Goal: Task Accomplishment & Management: Manage account settings

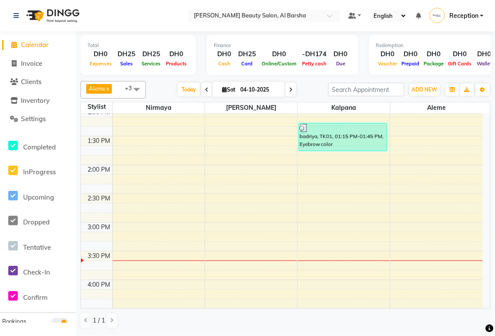
scroll to position [229, 0]
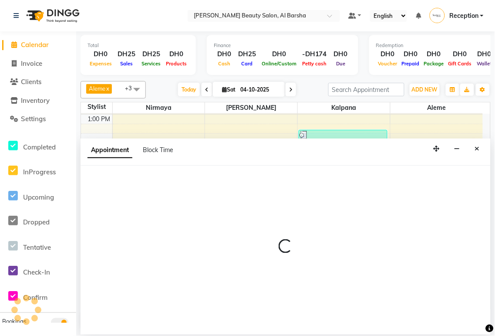
select select "92708"
select select "945"
select select "tentative"
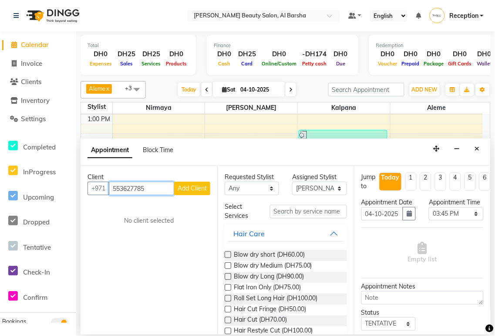
type input "553627785"
click at [196, 195] on button "Add Client" at bounding box center [192, 188] width 36 height 13
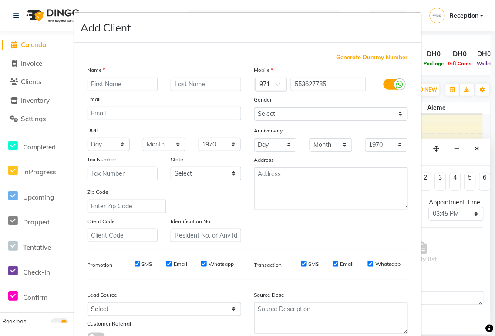
scroll to position [67, 0]
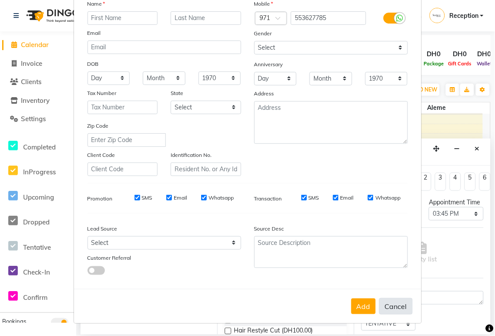
click at [389, 307] on button "Cancel" at bounding box center [396, 306] width 34 height 17
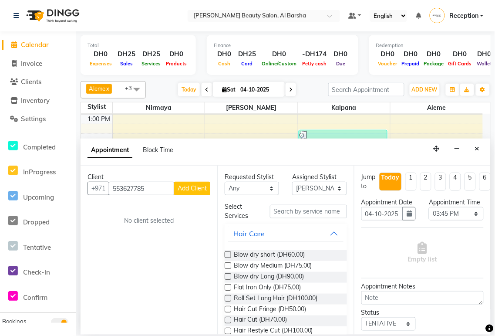
select select
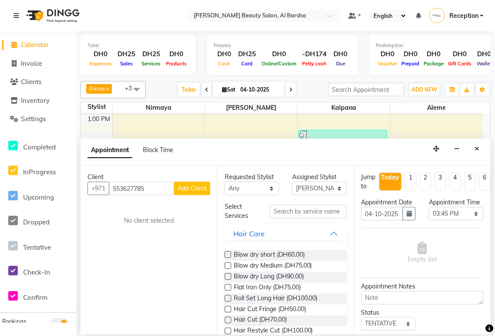
select select
checkbox input "false"
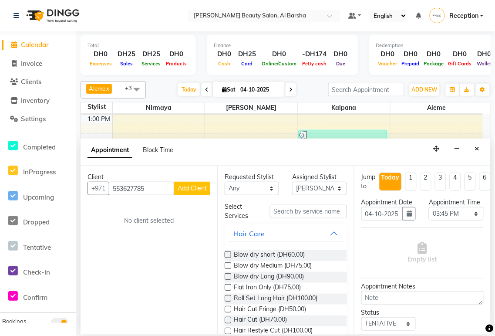
checkbox input "false"
click at [477, 148] on icon "Close" at bounding box center [477, 148] width 5 height 6
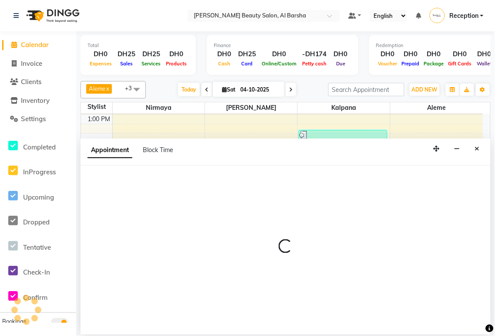
select select "92708"
select select "tentative"
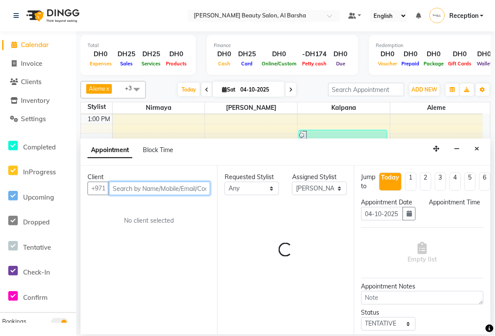
select select "945"
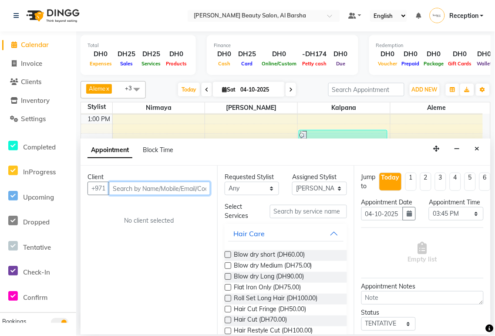
click at [156, 186] on input "text" at bounding box center [159, 188] width 101 height 13
type input "55"
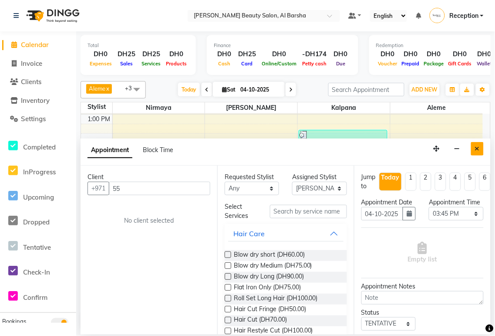
click at [477, 148] on icon "Close" at bounding box center [477, 148] width 5 height 6
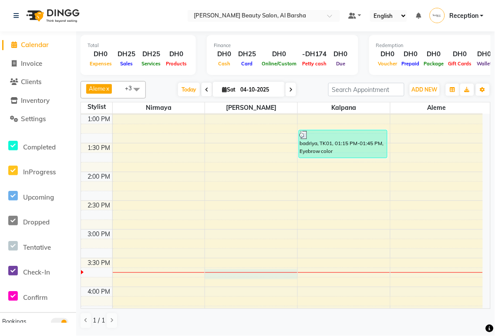
select select "92708"
select select "tentative"
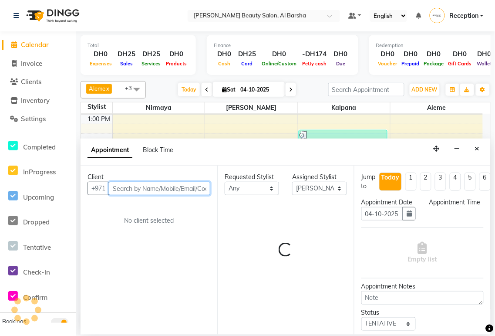
select select "945"
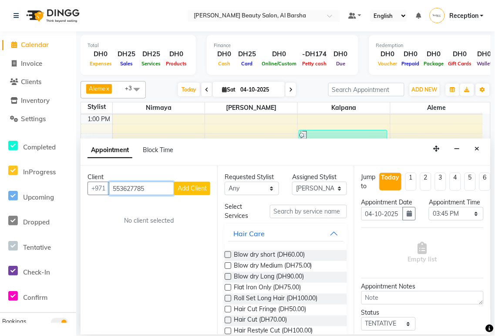
type input "553627785"
click at [192, 187] on span "Add Client" at bounding box center [192, 188] width 29 height 8
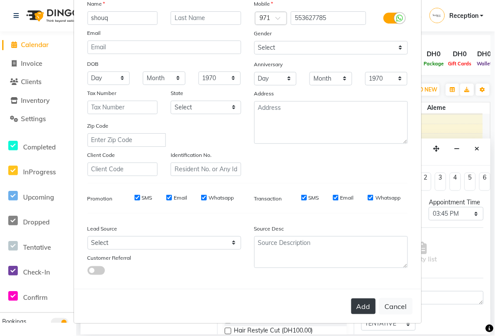
type input "shouq"
click at [361, 309] on button "Add" at bounding box center [363, 306] width 24 height 16
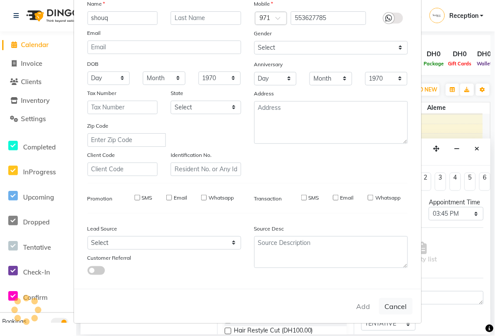
select select
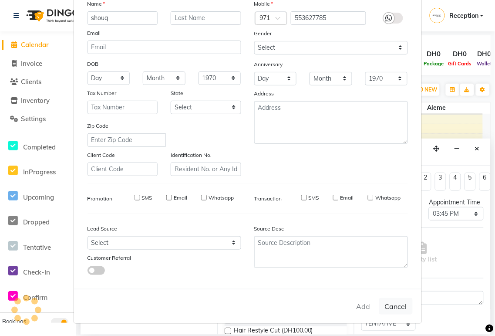
select select
checkbox input "false"
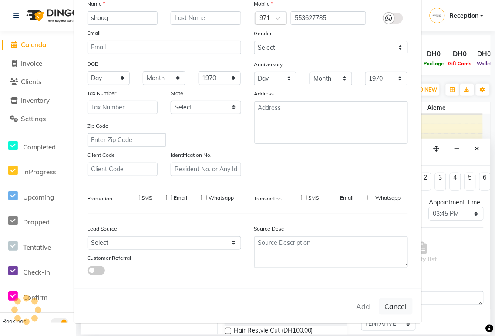
checkbox input "false"
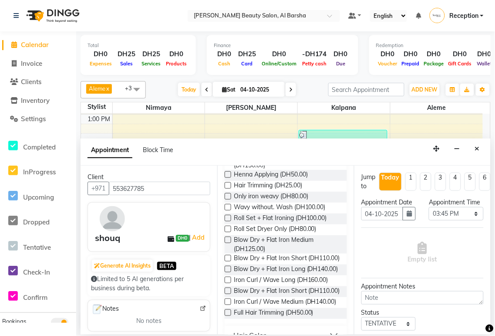
scroll to position [326, 0]
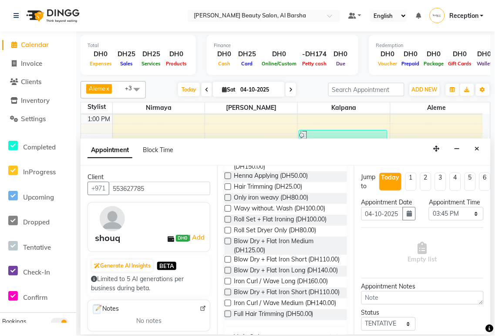
click at [225, 241] on label at bounding box center [228, 241] width 7 height 7
click at [225, 241] on input "checkbox" at bounding box center [228, 242] width 6 height 6
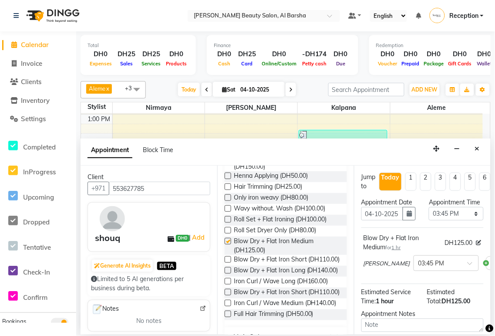
checkbox input "false"
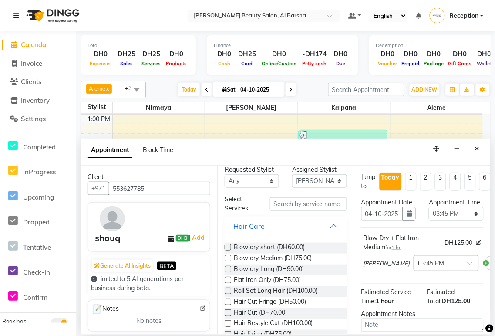
scroll to position [0, 0]
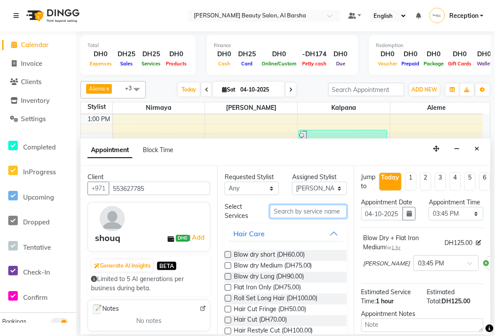
click at [299, 211] on input "text" at bounding box center [308, 211] width 77 height 13
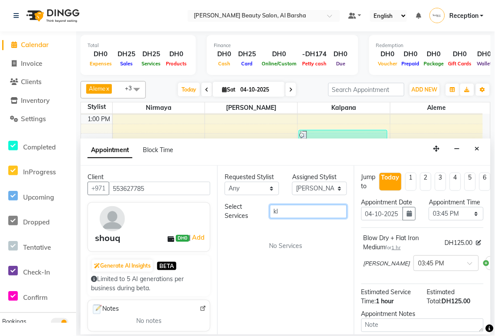
click at [294, 209] on input "kl" at bounding box center [308, 211] width 77 height 13
click at [309, 210] on input "klp" at bounding box center [308, 211] width 77 height 13
click at [319, 211] on input "klp" at bounding box center [308, 211] width 77 height 13
type input "k"
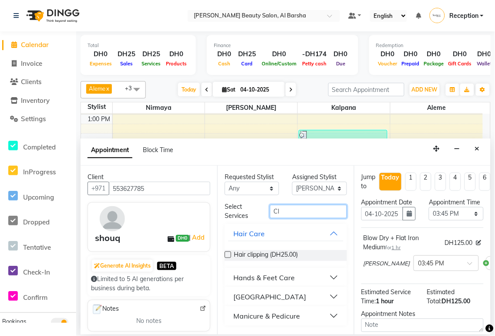
type input "Cl"
click at [227, 254] on label at bounding box center [228, 254] width 7 height 7
click at [227, 254] on input "checkbox" at bounding box center [228, 256] width 6 height 6
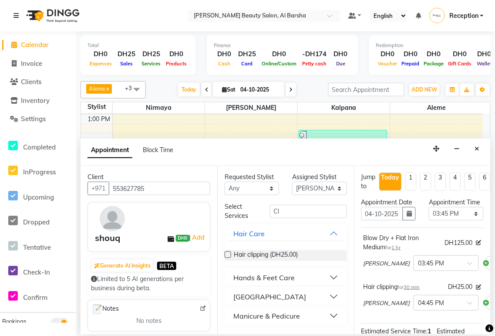
click at [225, 256] on label at bounding box center [228, 254] width 7 height 7
click at [225, 256] on input "checkbox" at bounding box center [228, 256] width 6 height 6
checkbox input "false"
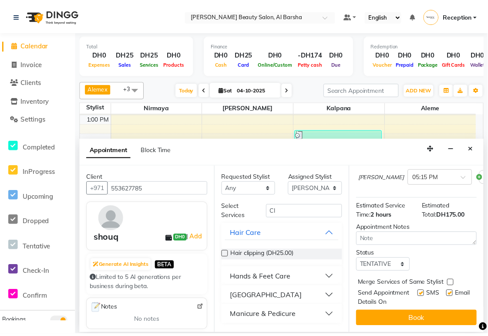
scroll to position [190, 0]
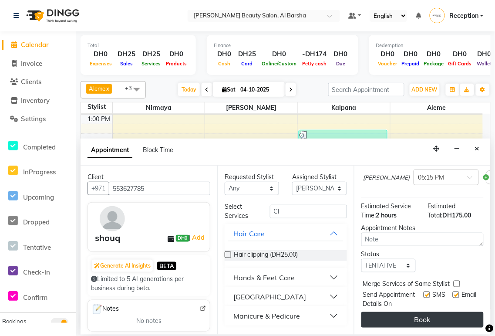
click at [437, 314] on button "Book" at bounding box center [422, 320] width 122 height 16
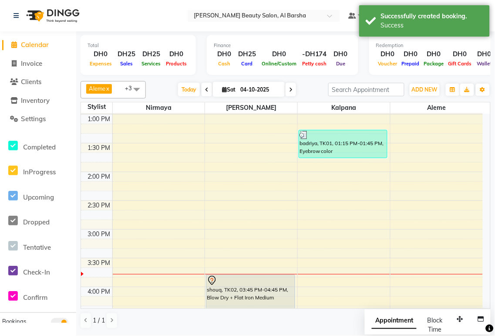
click at [253, 288] on div "shouq, TK02, 03:45 PM-04:45 PM, Blow Dry + Flat Iron Medium" at bounding box center [250, 303] width 88 height 56
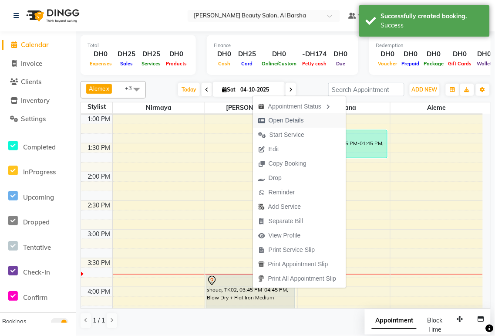
click at [293, 120] on span "Open Details" at bounding box center [286, 120] width 35 height 9
select select "7"
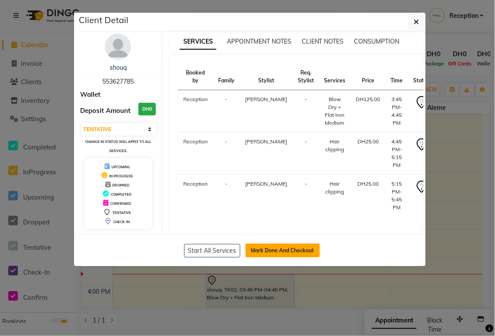
click at [292, 251] on button "Mark Done And Checkout" at bounding box center [283, 250] width 74 height 14
select select "service"
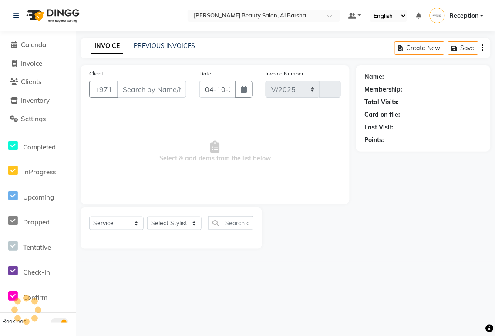
select select "5166"
type input "0071"
type input "553627785"
select select "92708"
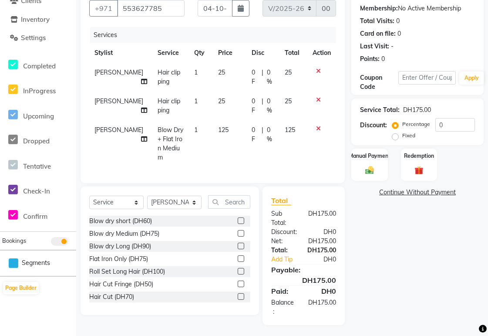
scroll to position [81, 0]
click at [368, 171] on img at bounding box center [369, 170] width 15 height 10
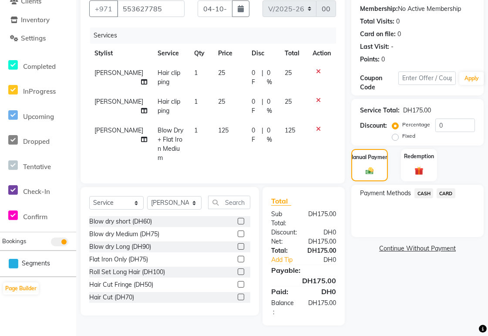
click at [443, 196] on span "CARD" at bounding box center [446, 193] width 19 height 10
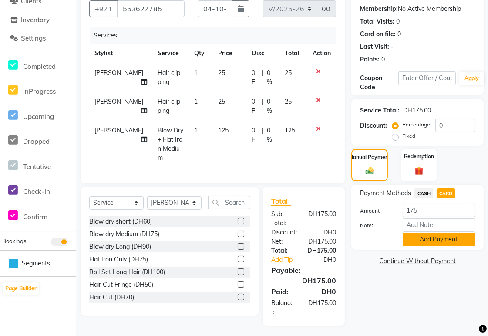
click at [444, 238] on button "Add Payment" at bounding box center [439, 239] width 72 height 13
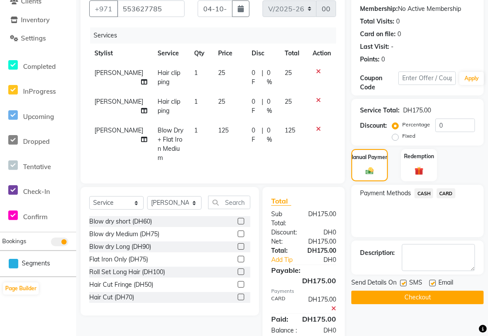
click at [430, 298] on button "Checkout" at bounding box center [417, 296] width 132 height 13
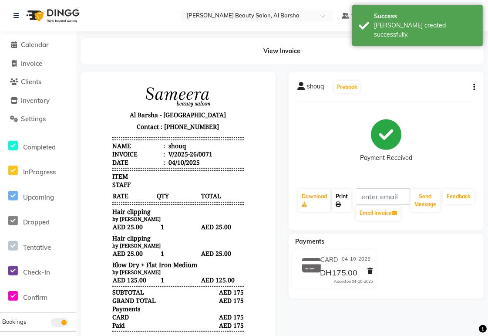
click at [338, 204] on icon at bounding box center [338, 204] width 5 height 5
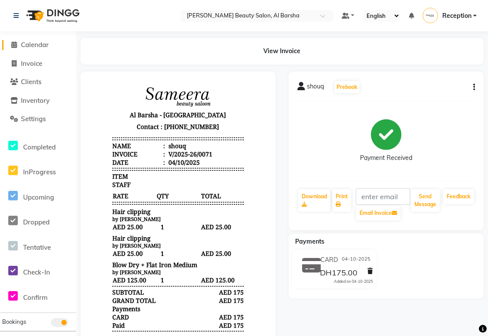
click at [41, 46] on span "Calendar" at bounding box center [35, 44] width 28 height 8
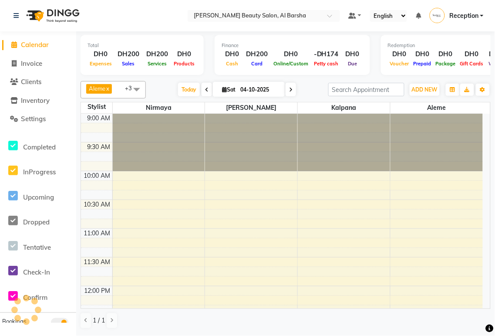
scroll to position [347, 0]
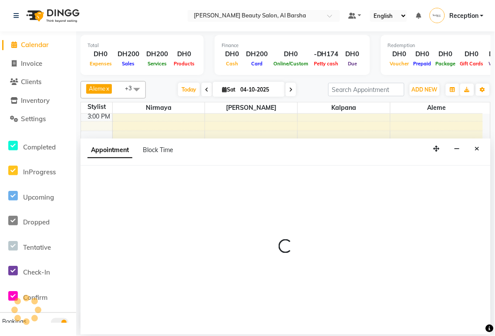
select select "92710"
select select "tentative"
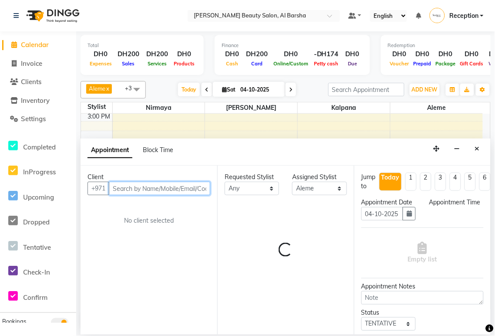
select select "945"
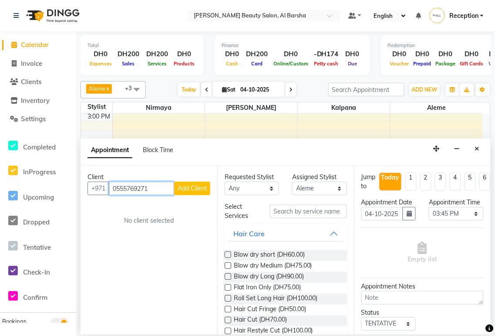
type input "0555769271"
click at [189, 189] on span "Add Client" at bounding box center [192, 188] width 29 height 8
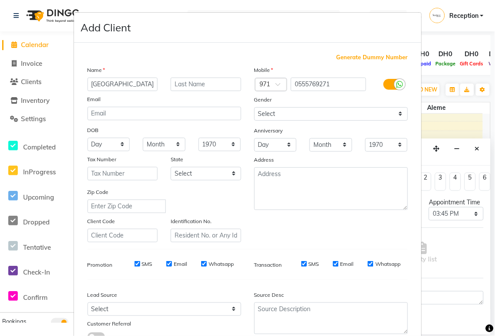
click at [141, 85] on input "[GEOGRAPHIC_DATA]" at bounding box center [123, 84] width 71 height 13
type input "M"
type input "Moza"
click at [388, 228] on div "Mobile Country Code × 971 0555769271 Gender Select [DEMOGRAPHIC_DATA] [DEMOGRAP…" at bounding box center [331, 153] width 167 height 177
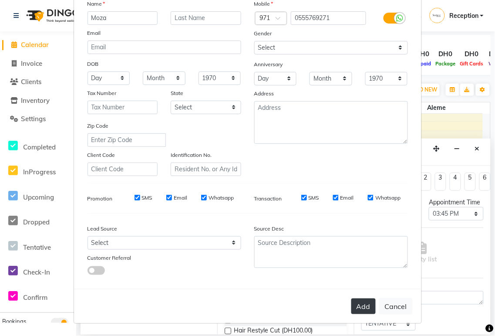
click at [363, 308] on button "Add" at bounding box center [363, 306] width 24 height 16
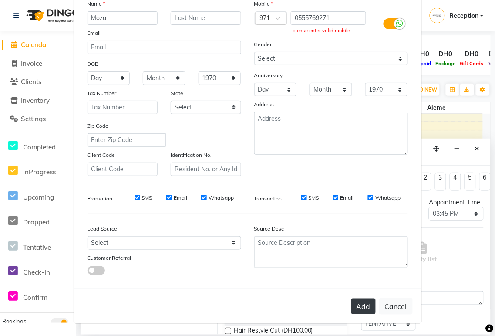
scroll to position [0, 0]
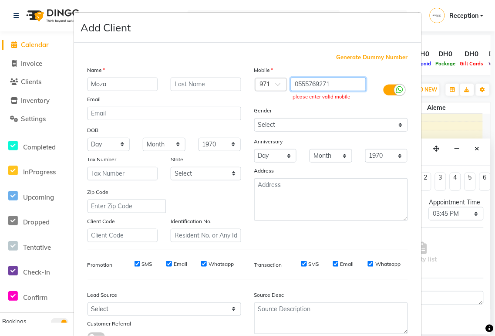
click at [294, 88] on input "0555769271" at bounding box center [328, 84] width 75 height 13
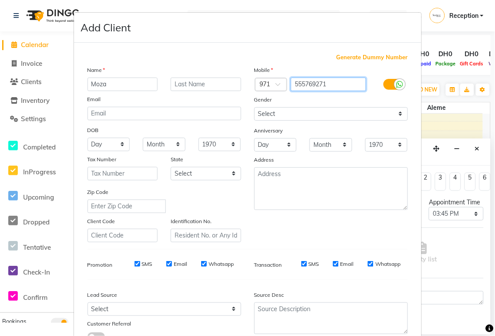
scroll to position [67, 0]
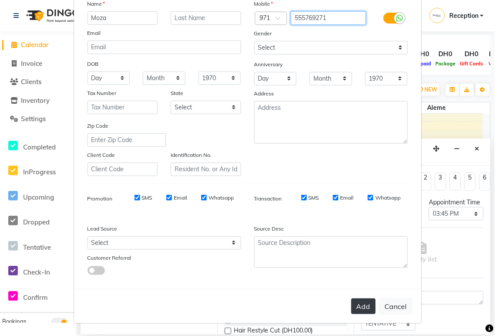
type input "555769271"
click at [363, 304] on button "Add" at bounding box center [363, 306] width 24 height 16
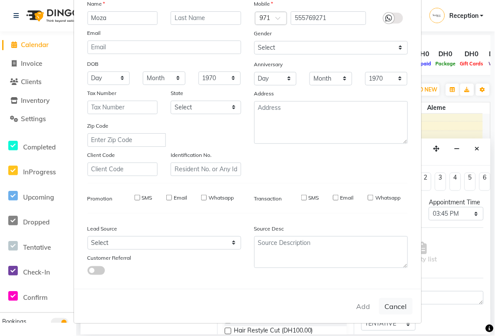
type input "555769271"
select select
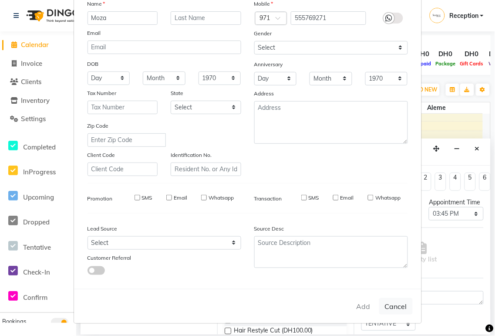
select select
checkbox input "false"
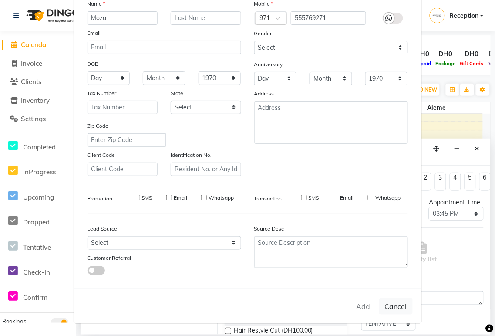
checkbox input "false"
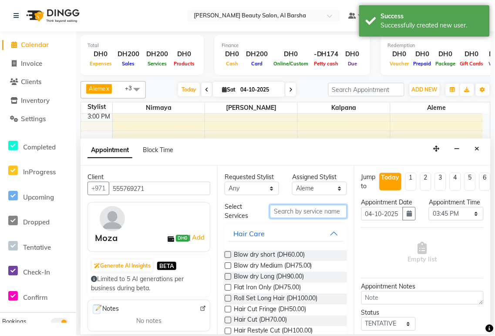
click at [298, 212] on input "text" at bounding box center [308, 211] width 77 height 13
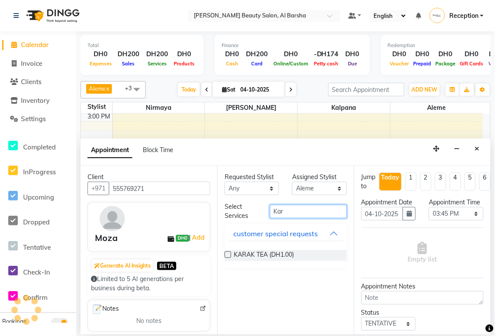
click at [296, 208] on input "Kar" at bounding box center [308, 211] width 77 height 13
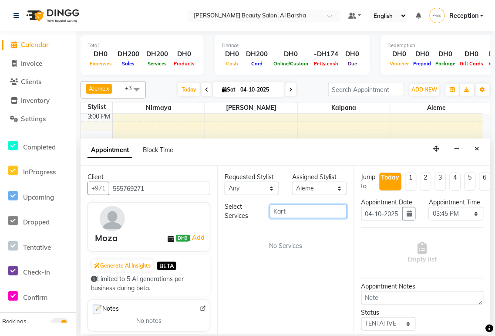
click at [308, 210] on input "Kart" at bounding box center [308, 211] width 77 height 13
type input "K"
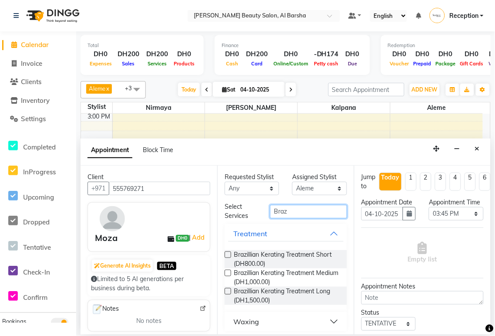
type input "Braz"
click at [229, 254] on label at bounding box center [228, 254] width 7 height 7
click at [229, 254] on input "checkbox" at bounding box center [228, 256] width 6 height 6
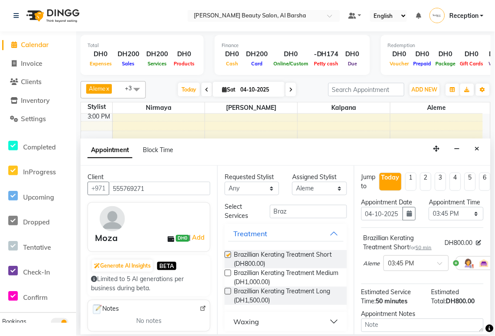
checkbox input "false"
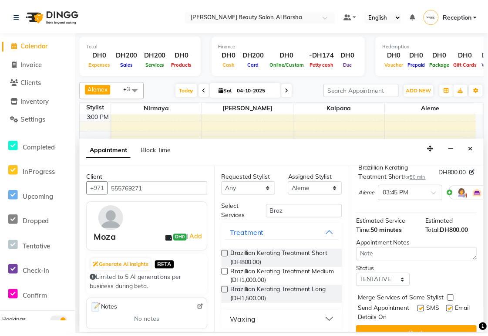
scroll to position [120, 0]
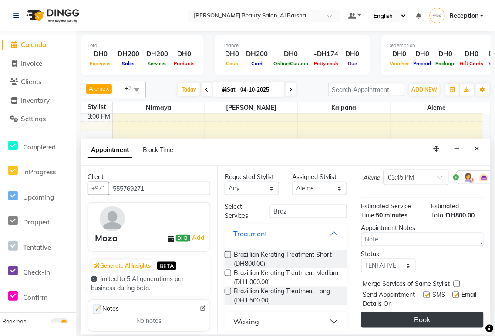
click at [423, 312] on button "Book" at bounding box center [422, 320] width 122 height 16
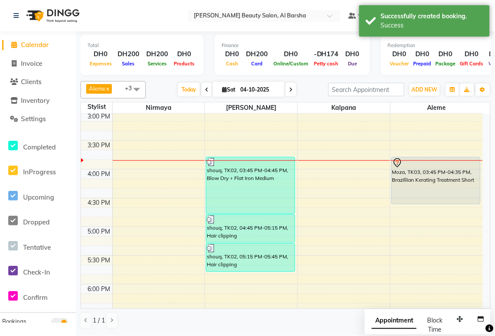
click at [411, 172] on div "Moza, TK03, 03:45 PM-04:35 PM, Brazillian Kerating Treatment Short" at bounding box center [436, 180] width 88 height 47
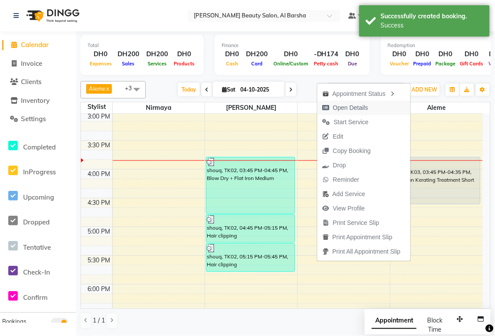
click at [349, 109] on span "Open Details" at bounding box center [350, 107] width 35 height 9
select select "7"
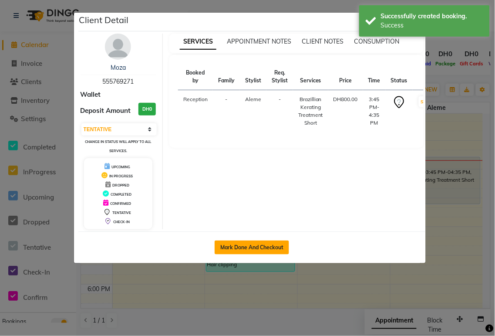
click at [267, 248] on button "Mark Done And Checkout" at bounding box center [252, 247] width 74 height 14
select select "service"
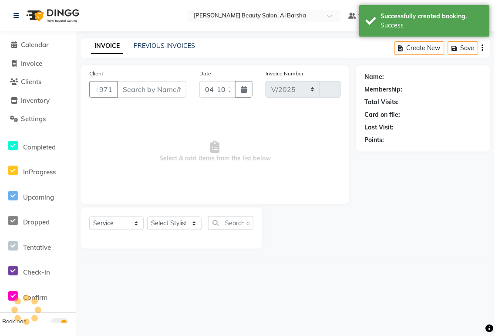
select select "5166"
type input "0072"
type input "555769271"
select select "92710"
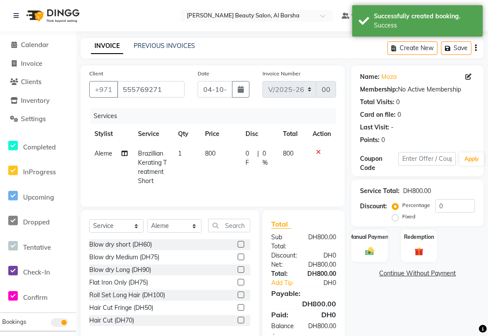
click at [209, 155] on span "800" at bounding box center [210, 153] width 10 height 8
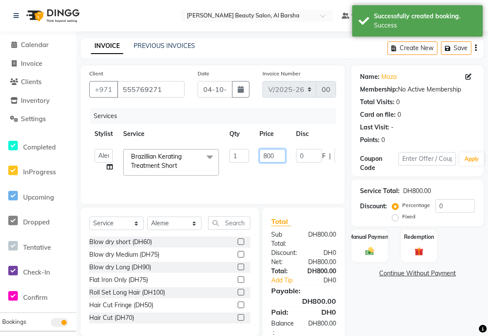
click at [271, 155] on input "800" at bounding box center [273, 155] width 26 height 13
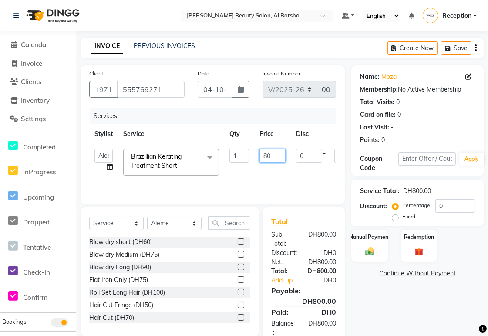
type input "8"
type input "350"
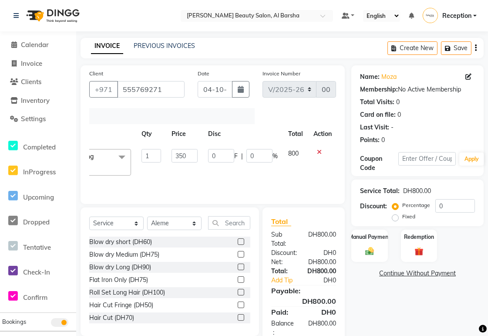
click at [319, 151] on div at bounding box center [323, 152] width 18 height 6
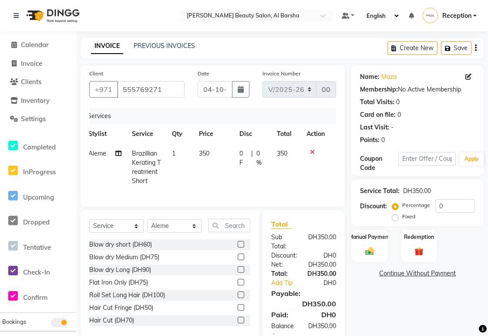
scroll to position [33, 0]
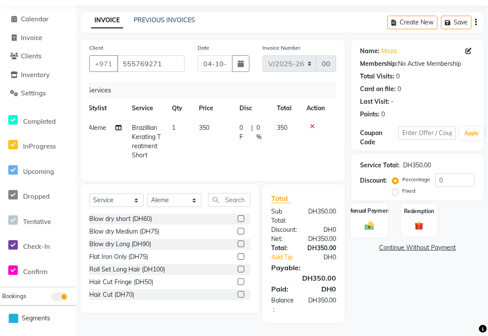
click at [372, 220] on img at bounding box center [369, 225] width 15 height 10
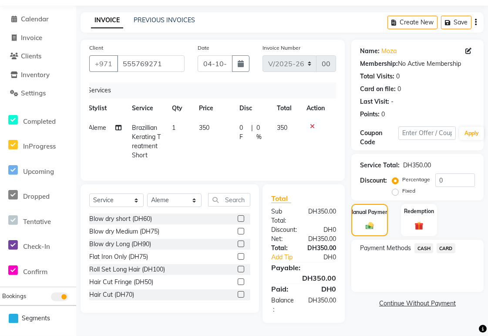
click at [443, 243] on span "CARD" at bounding box center [446, 248] width 19 height 10
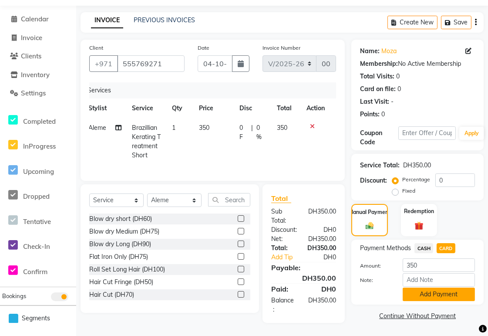
click at [449, 287] on button "Add Payment" at bounding box center [439, 293] width 72 height 13
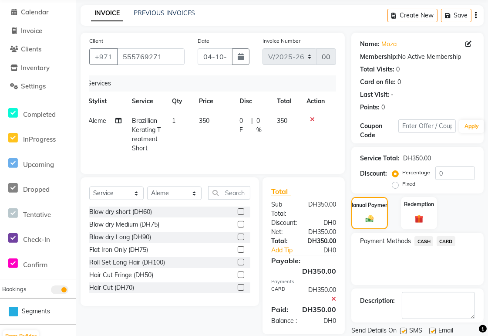
scroll to position [62, 0]
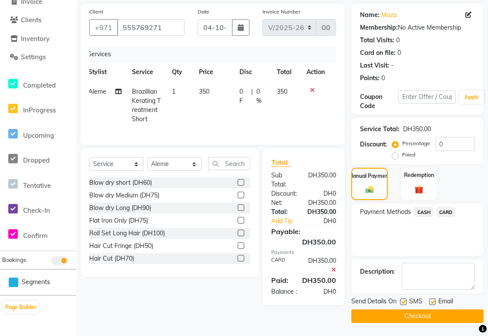
click at [427, 319] on button "Checkout" at bounding box center [417, 315] width 132 height 13
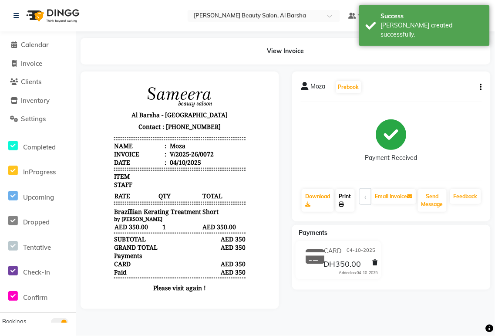
click at [349, 202] on link "Print" at bounding box center [345, 200] width 19 height 23
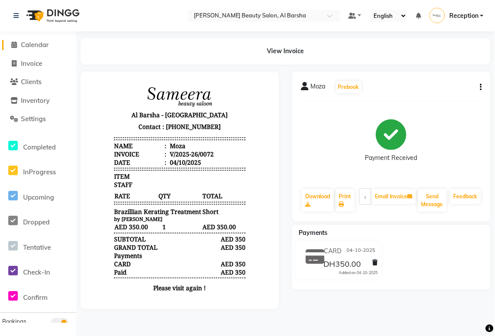
click at [14, 45] on icon at bounding box center [15, 44] width 6 height 7
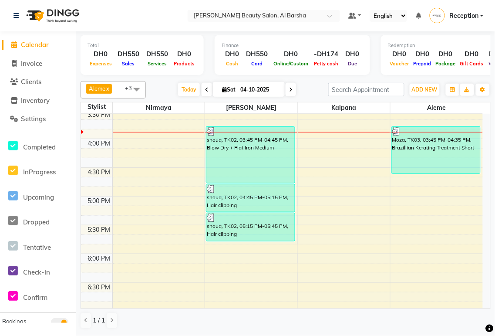
scroll to position [381, 0]
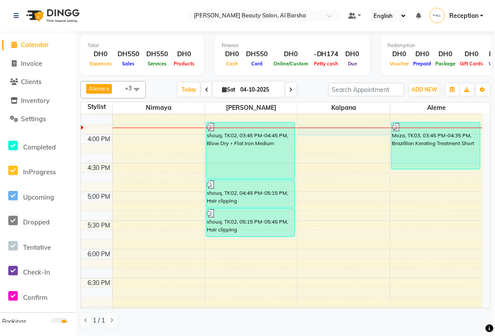
click at [333, 132] on div at bounding box center [344, 132] width 92 height 10
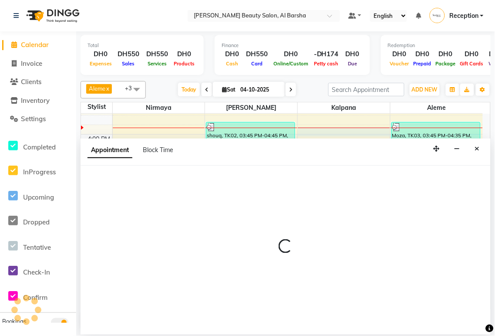
select select "92709"
select select "tentative"
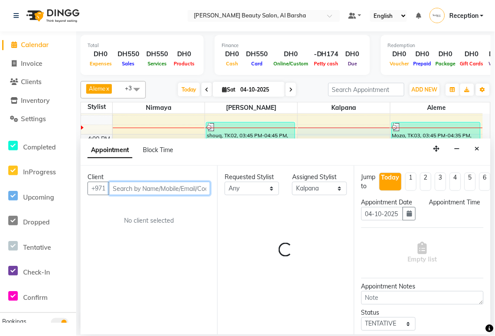
select select "945"
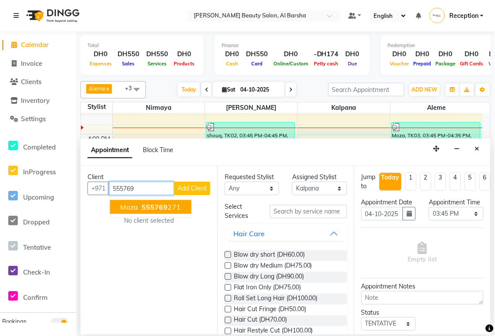
click at [173, 210] on ngb-highlight "555769 271" at bounding box center [160, 206] width 41 height 9
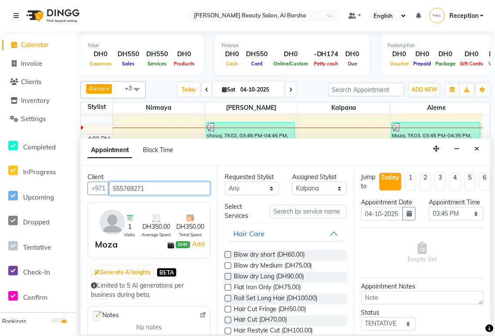
type input "555769271"
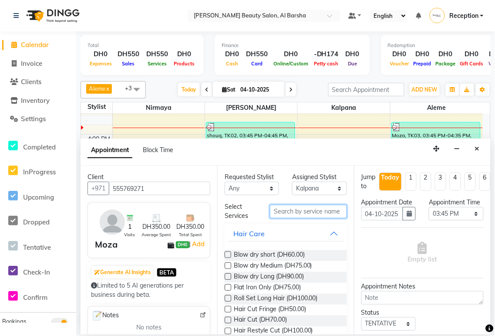
click at [307, 209] on input "text" at bounding box center [308, 211] width 77 height 13
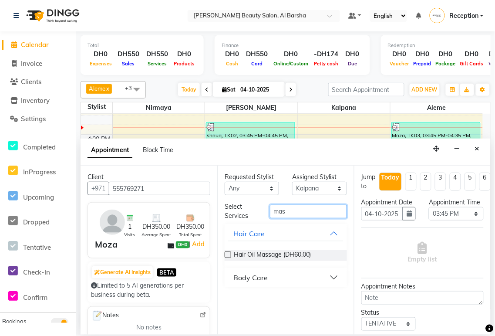
click at [303, 212] on input "mas" at bounding box center [308, 211] width 77 height 13
type input "m"
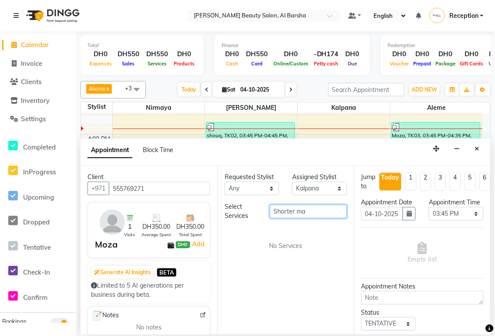
click at [312, 212] on input "Shorter ma" at bounding box center [308, 211] width 77 height 13
type input "S"
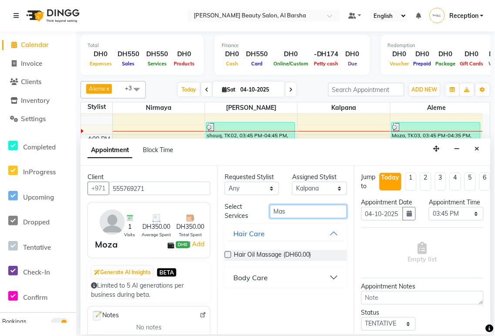
type input "Mas"
click at [228, 254] on label at bounding box center [228, 254] width 7 height 7
click at [228, 254] on input "checkbox" at bounding box center [228, 256] width 6 height 6
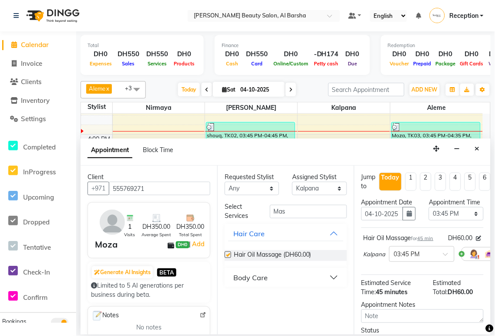
checkbox input "false"
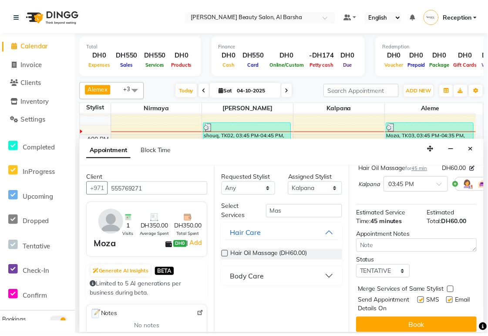
scroll to position [102, 0]
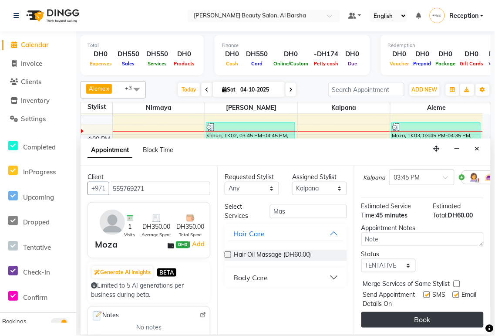
click at [432, 315] on button "Book" at bounding box center [422, 320] width 122 height 16
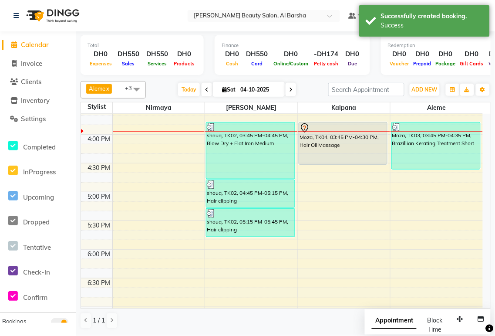
click at [335, 142] on div "Moza, TK04, 03:45 PM-04:30 PM, Hair Oil Massage" at bounding box center [343, 143] width 88 height 42
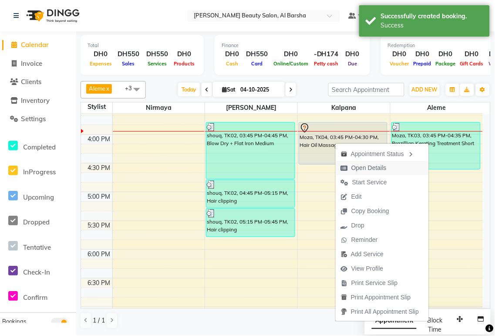
click at [364, 169] on span "Open Details" at bounding box center [368, 167] width 35 height 9
select select "7"
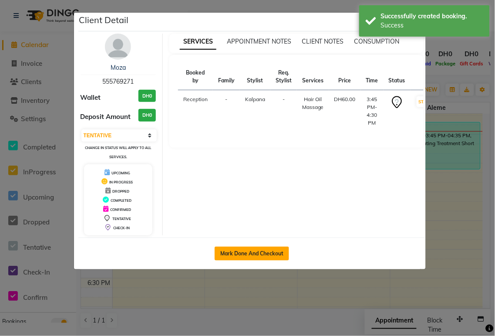
click at [258, 256] on button "Mark Done And Checkout" at bounding box center [252, 253] width 74 height 14
select select "service"
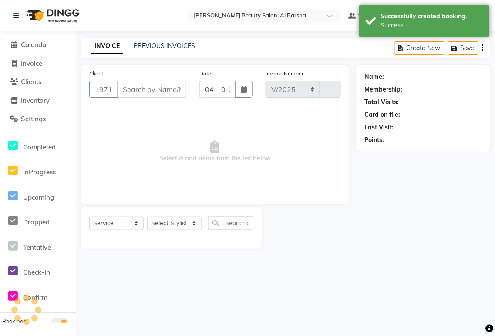
select select "5166"
type input "0073"
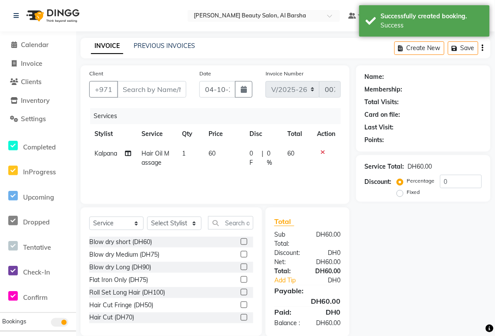
type input "555769271"
select select "92709"
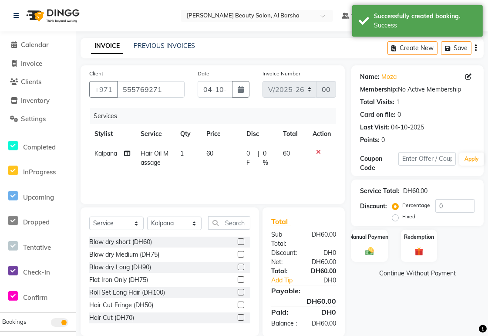
click at [212, 155] on span "60" at bounding box center [209, 153] width 7 height 8
select select "92709"
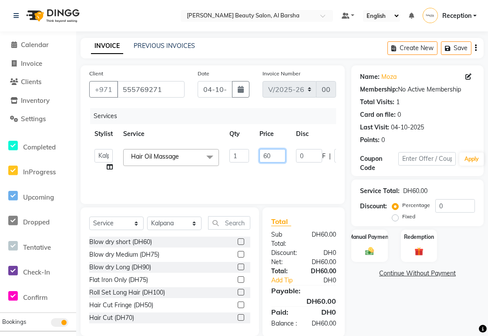
click at [276, 156] on input "60" at bounding box center [273, 155] width 26 height 13
type input "6"
type input "80"
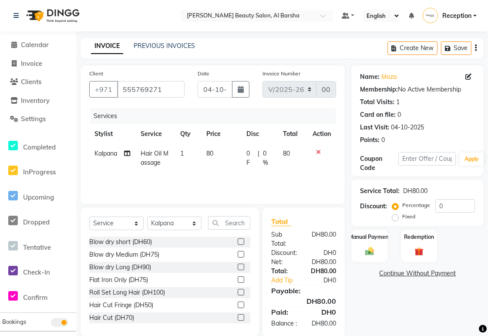
click at [150, 155] on span "Hair Oil Massage" at bounding box center [155, 157] width 28 height 17
select select "92709"
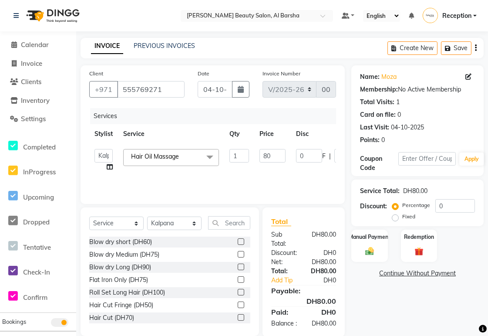
click at [145, 158] on span "Hair Oil Massage" at bounding box center [155, 156] width 48 height 8
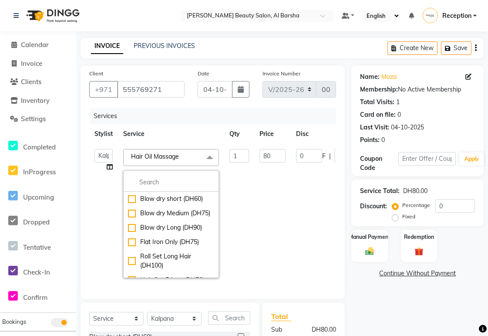
click at [183, 157] on link "x" at bounding box center [181, 156] width 4 height 8
type input "0"
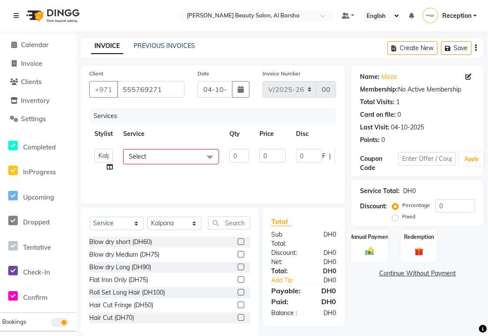
click at [109, 168] on icon at bounding box center [110, 167] width 6 height 6
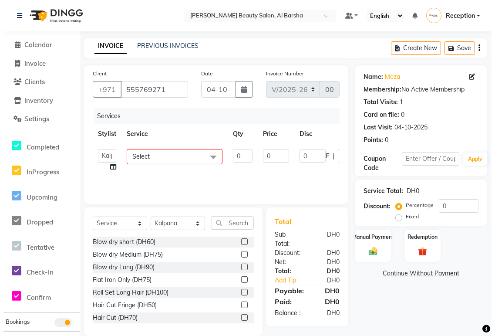
select select "92709"
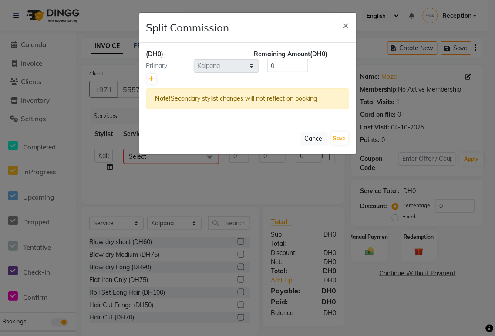
click at [196, 176] on ngb-modal-window "Split Commission × (DH0) Remaining Amount (DH0) Primary Select Aleme Kalpana [P…" at bounding box center [247, 168] width 495 height 336
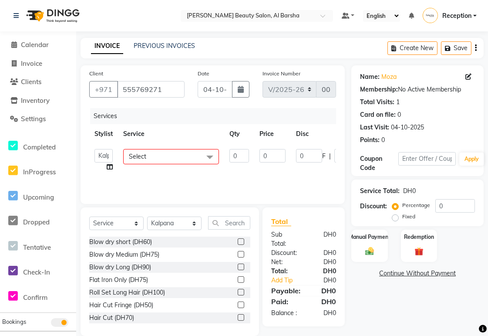
click at [180, 155] on span "Select" at bounding box center [171, 156] width 96 height 15
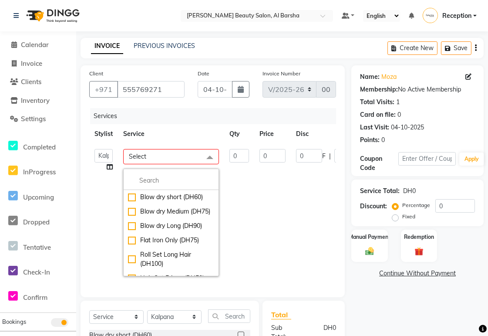
click at [269, 202] on td "0" at bounding box center [272, 213] width 37 height 138
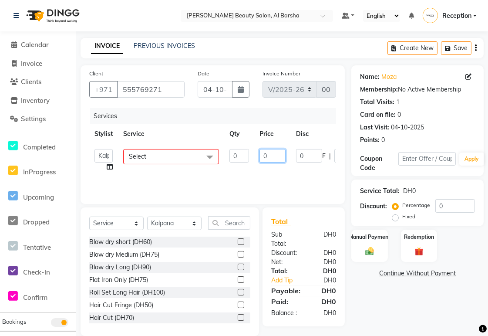
click at [275, 154] on input "0" at bounding box center [273, 155] width 26 height 13
type input "80"
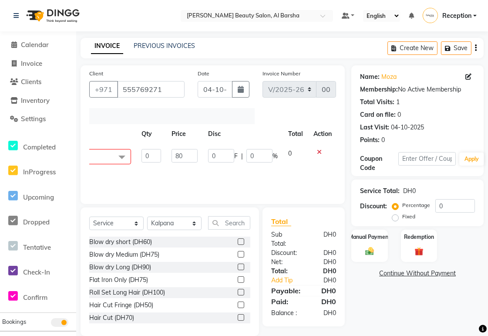
click at [297, 146] on td "0" at bounding box center [295, 160] width 25 height 33
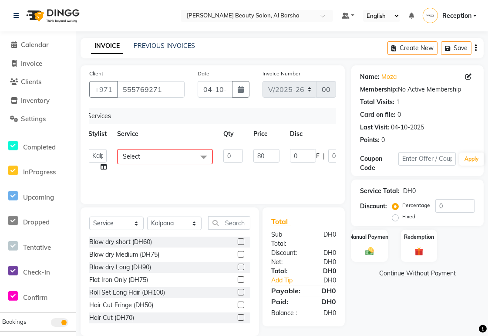
select select "92709"
click at [301, 157] on input "0" at bounding box center [303, 155] width 26 height 13
type input "80"
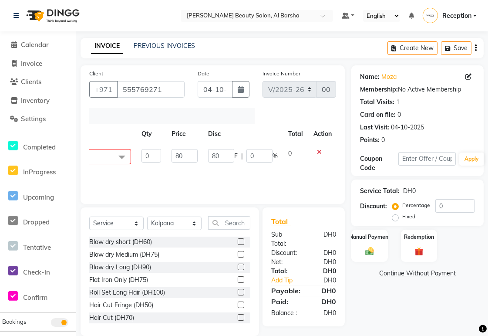
click at [318, 150] on div at bounding box center [323, 152] width 18 height 6
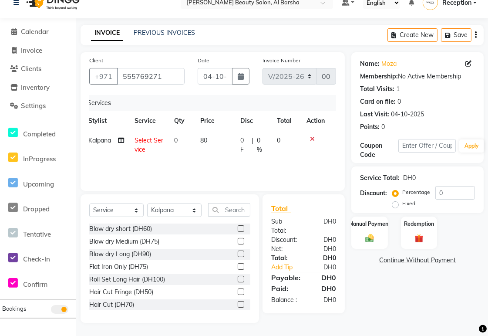
scroll to position [0, 0]
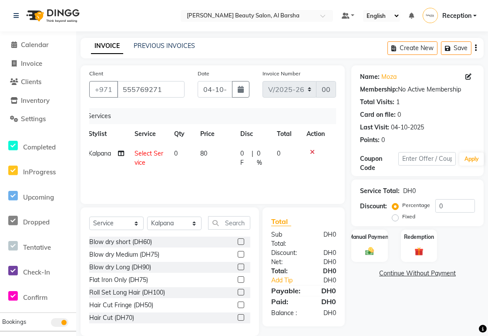
click at [312, 149] on icon at bounding box center [312, 152] width 5 height 6
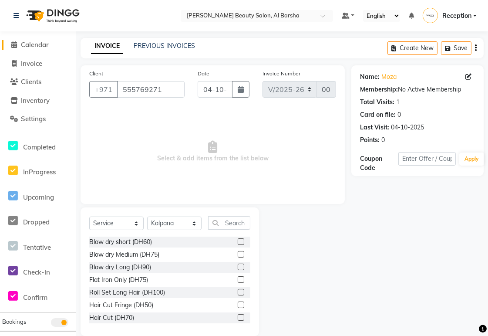
click at [37, 45] on span "Calendar" at bounding box center [35, 44] width 28 height 8
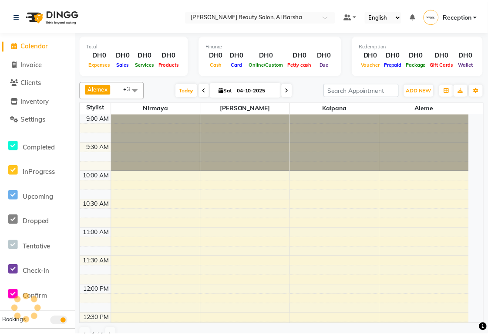
scroll to position [347, 0]
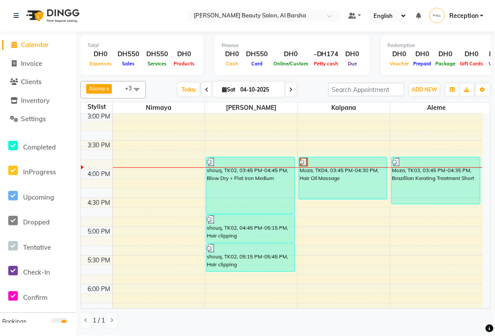
click at [331, 171] on div "Moza, TK04, 03:45 PM-04:30 PM, Hair Oil Massage" at bounding box center [343, 178] width 88 height 42
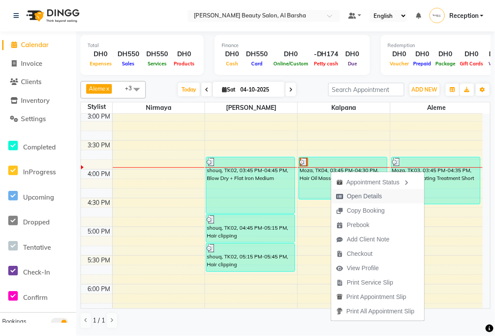
click at [367, 197] on span "Open Details" at bounding box center [364, 196] width 35 height 9
select select "3"
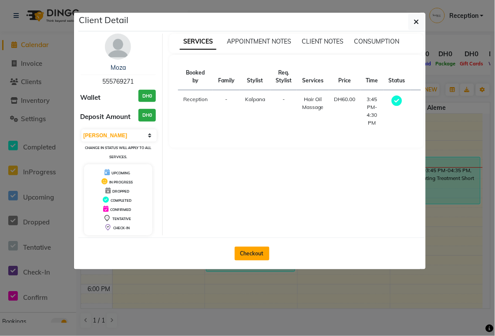
click at [254, 253] on button "Checkout" at bounding box center [252, 253] width 35 height 14
select select "service"
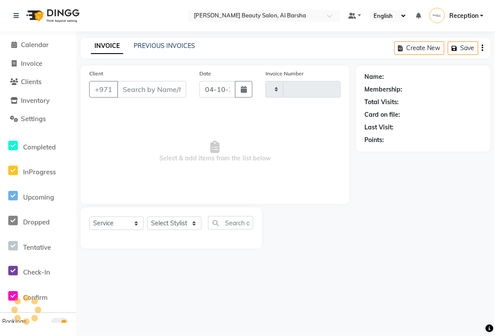
type input "0073"
select select "5166"
type input "555769271"
select select "92709"
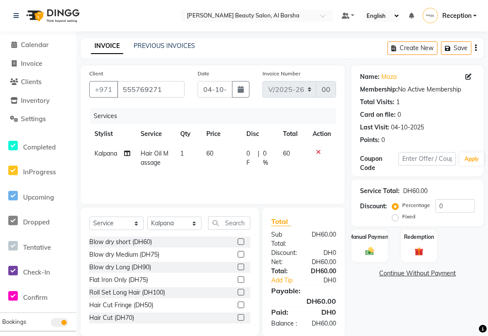
click at [213, 154] on span "60" at bounding box center [209, 153] width 7 height 8
select select "92709"
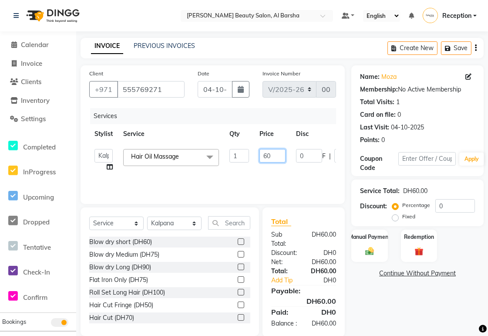
click at [276, 157] on input "60" at bounding box center [273, 155] width 26 height 13
type input "6"
type input "80"
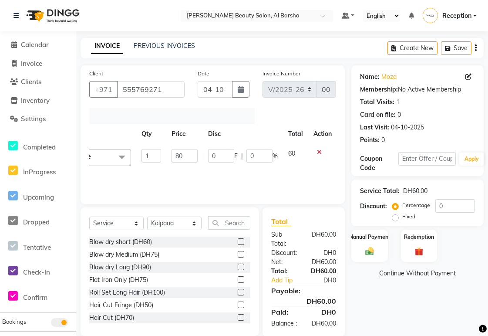
click at [318, 151] on div at bounding box center [323, 152] width 18 height 6
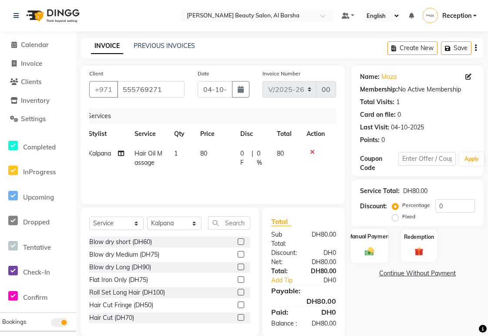
click at [374, 251] on img at bounding box center [369, 251] width 15 height 10
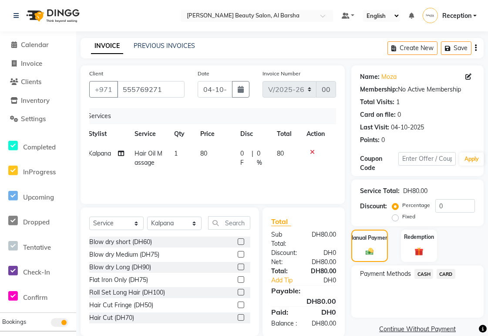
click at [447, 276] on span "CARD" at bounding box center [446, 274] width 19 height 10
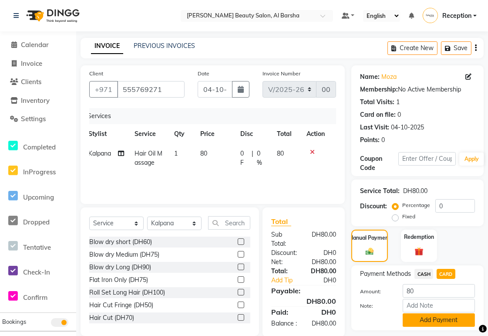
click at [463, 320] on button "Add Payment" at bounding box center [439, 319] width 72 height 13
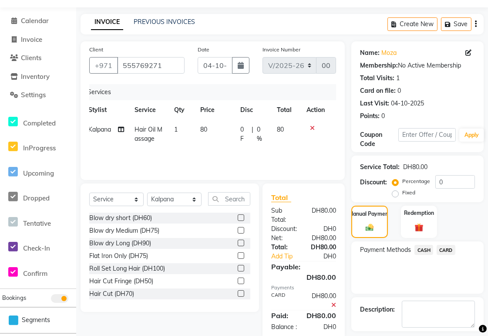
scroll to position [62, 0]
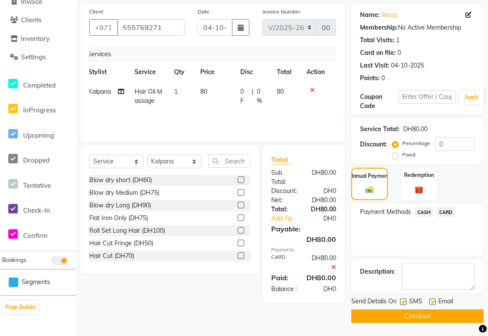
click at [429, 316] on button "Checkout" at bounding box center [417, 315] width 132 height 13
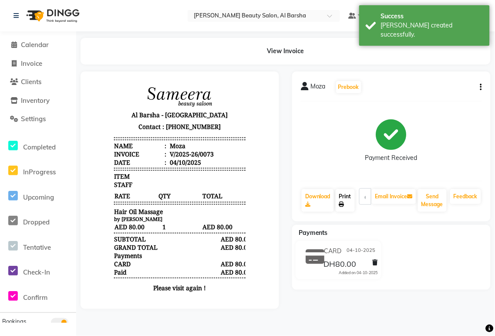
click at [343, 203] on icon at bounding box center [341, 204] width 5 height 5
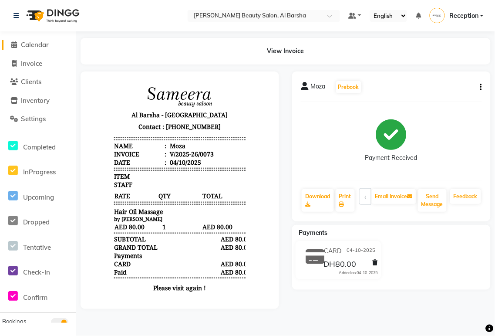
click at [31, 46] on span "Calendar" at bounding box center [35, 44] width 28 height 8
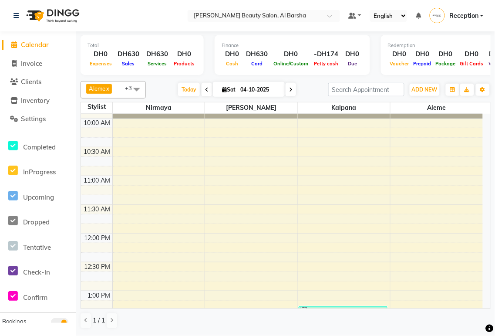
scroll to position [150, 0]
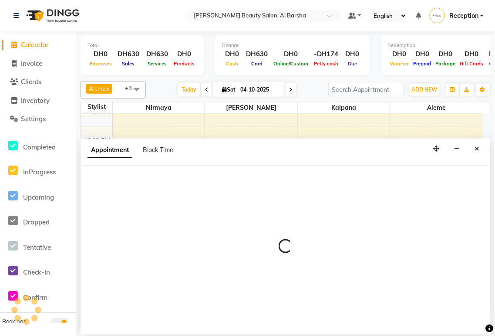
select select "92710"
select select "750"
select select "tentative"
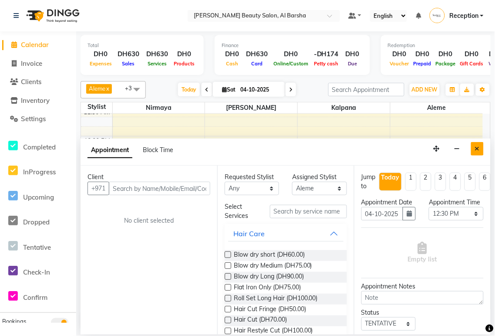
click at [477, 149] on icon "Close" at bounding box center [477, 148] width 5 height 6
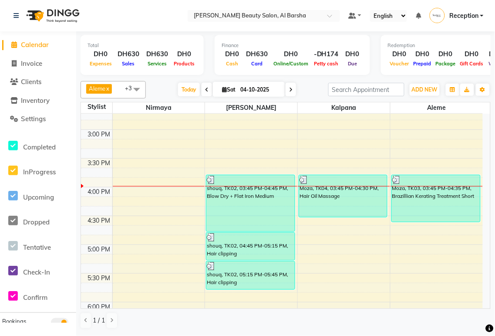
scroll to position [331, 0]
